Goal: Use online tool/utility: Utilize a website feature to perform a specific function

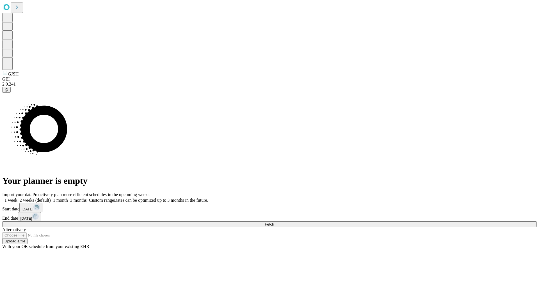
click at [274, 222] on span "Fetch" at bounding box center [269, 224] width 9 height 4
